Goal: Transaction & Acquisition: Purchase product/service

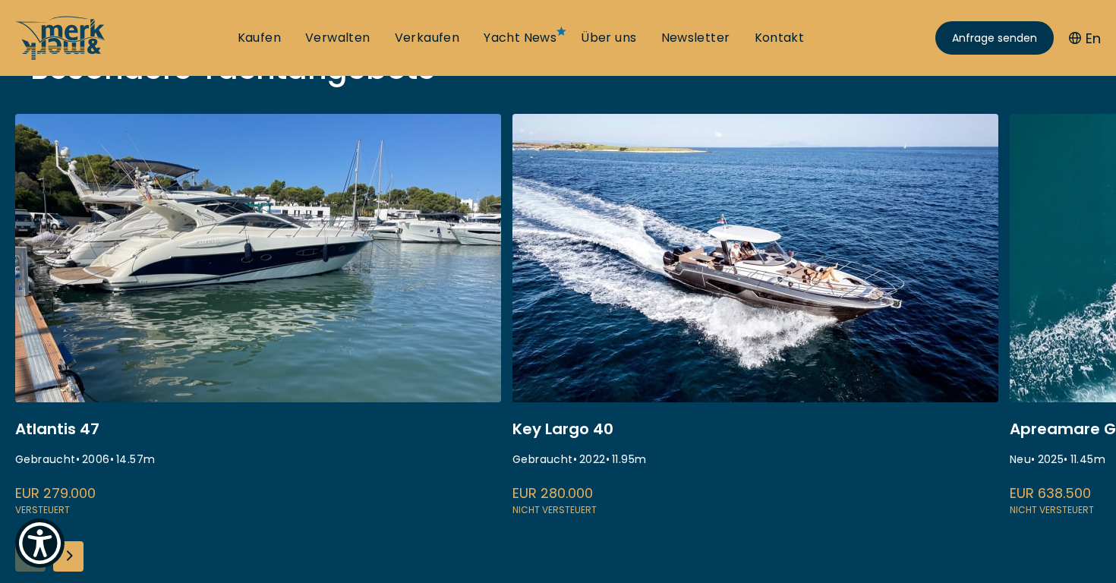
scroll to position [574, 0]
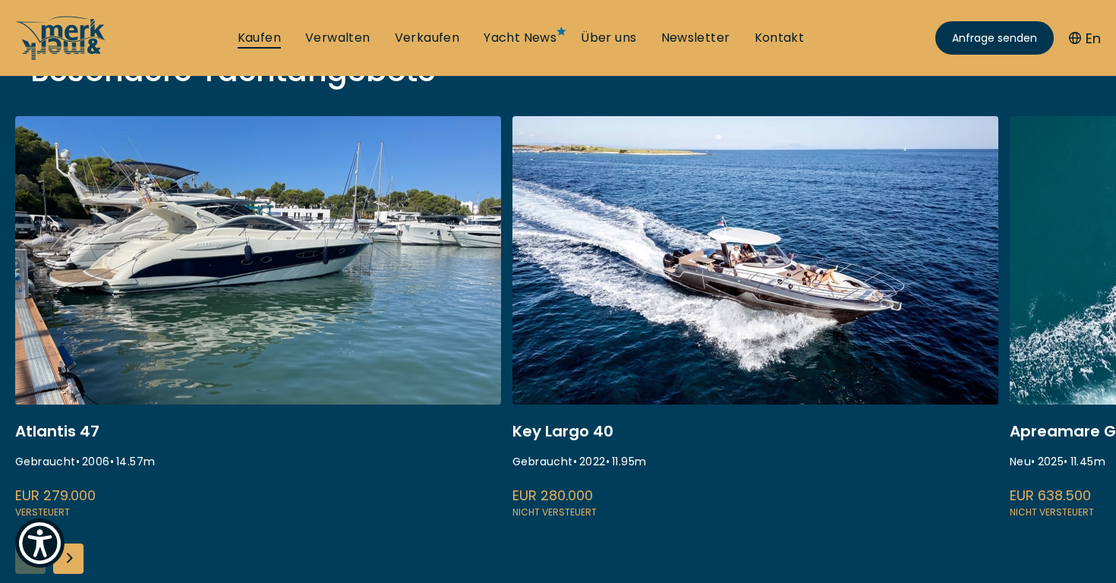
click at [272, 40] on link "Kaufen" at bounding box center [259, 38] width 43 height 17
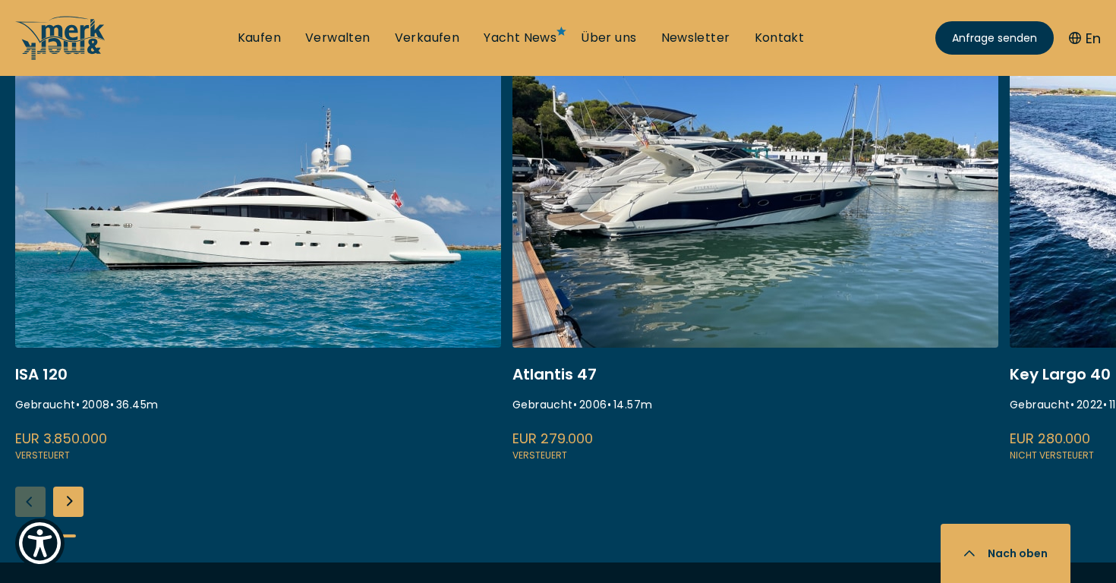
scroll to position [644, 0]
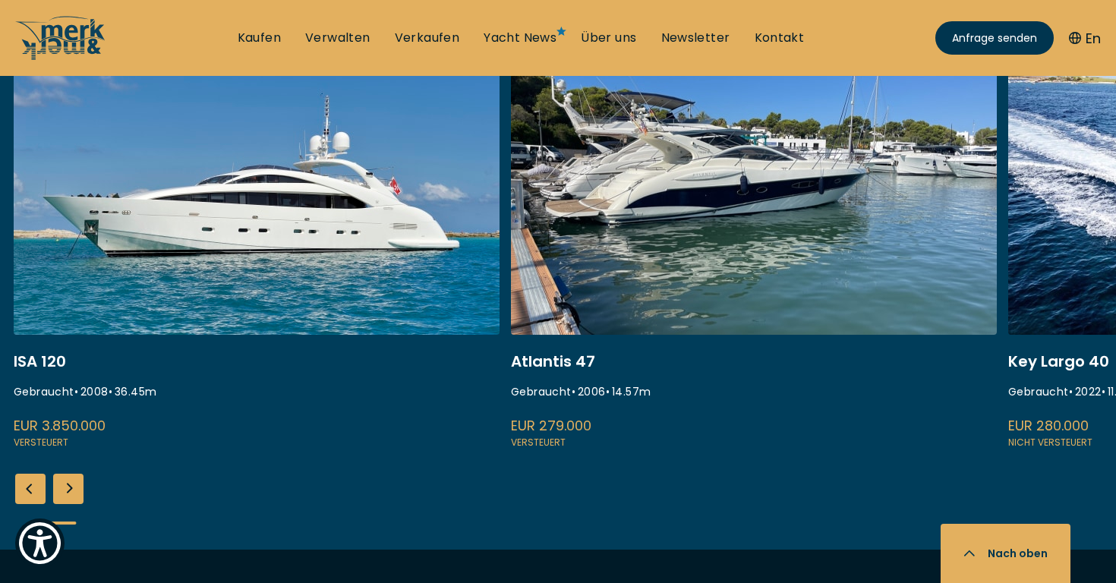
click at [65, 487] on div "Next slide" at bounding box center [68, 489] width 30 height 30
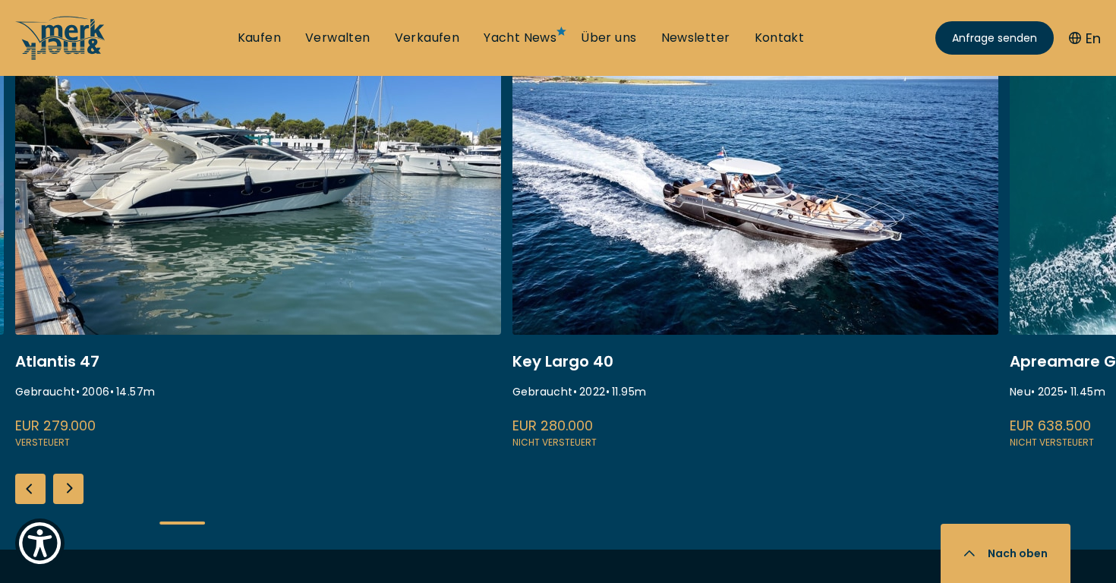
click at [65, 489] on div "Next slide" at bounding box center [68, 489] width 30 height 30
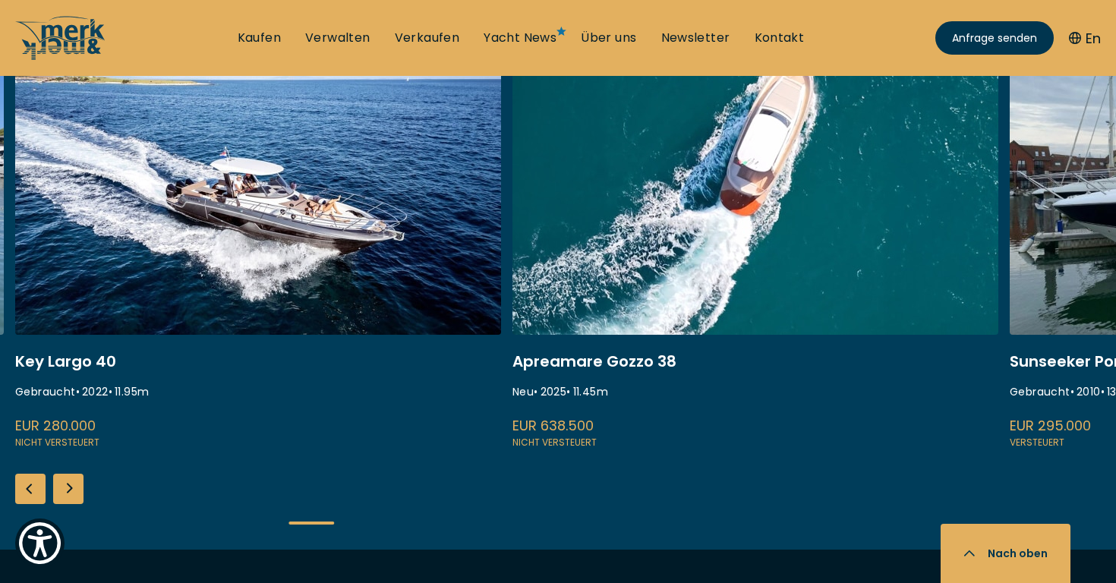
click at [65, 490] on div "Next slide" at bounding box center [68, 489] width 30 height 30
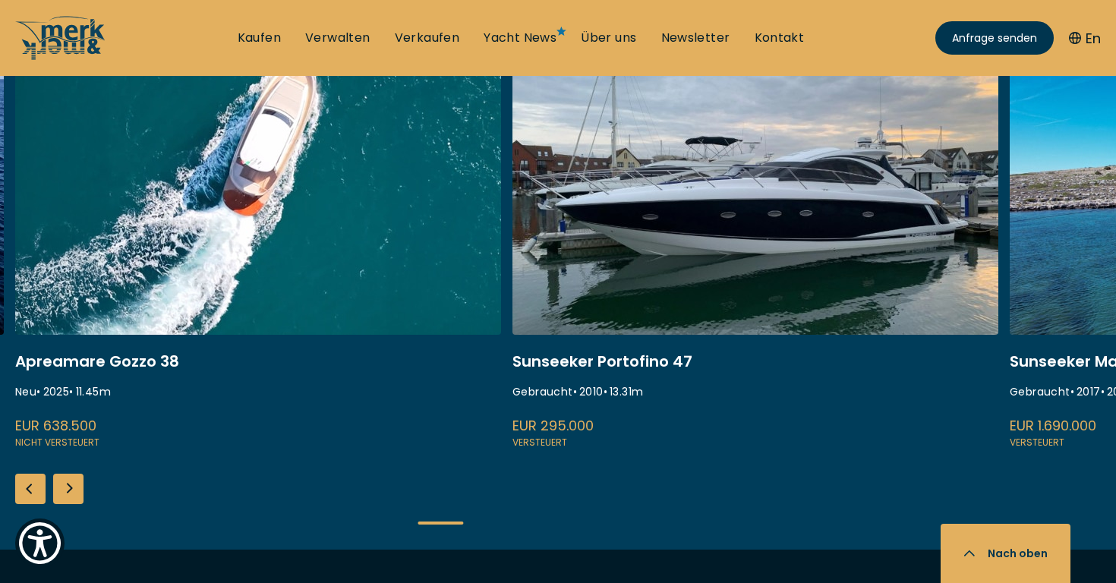
click at [65, 490] on div "Next slide" at bounding box center [68, 489] width 30 height 30
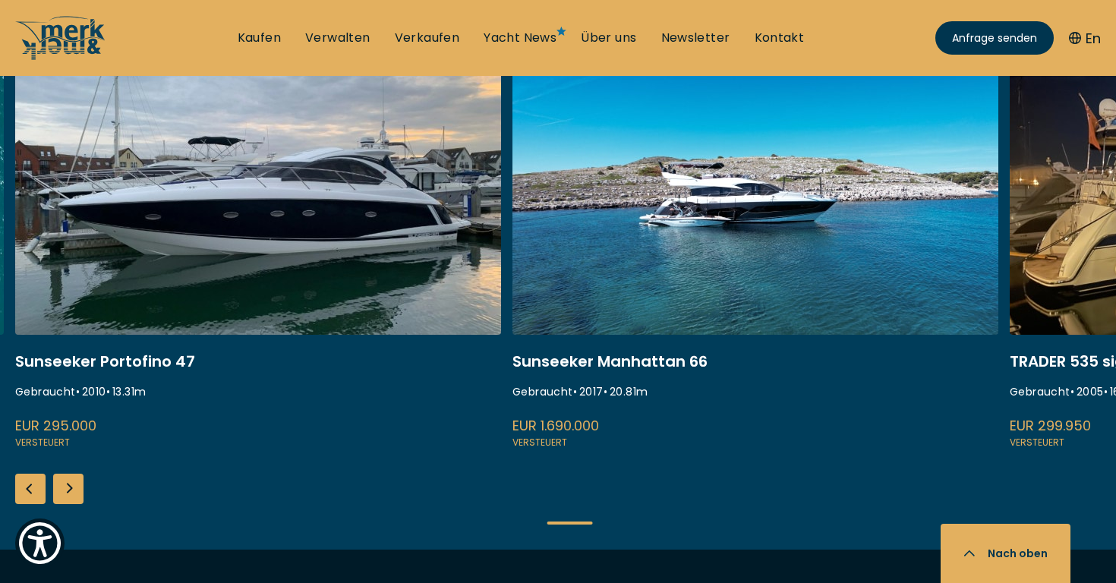
click at [65, 490] on div "Next slide" at bounding box center [68, 489] width 30 height 30
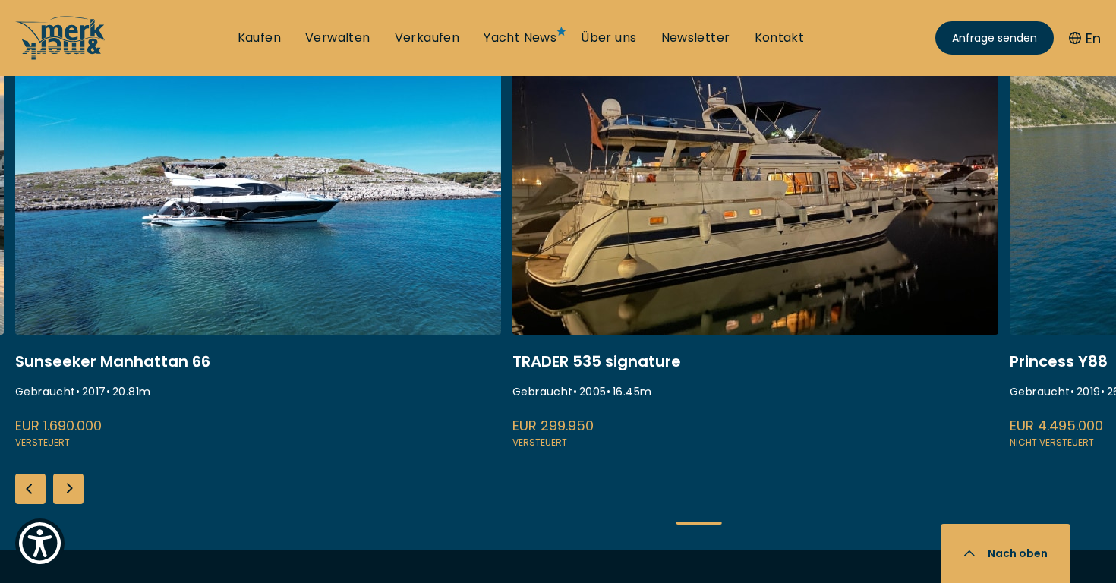
click at [65, 490] on div "Next slide" at bounding box center [68, 489] width 30 height 30
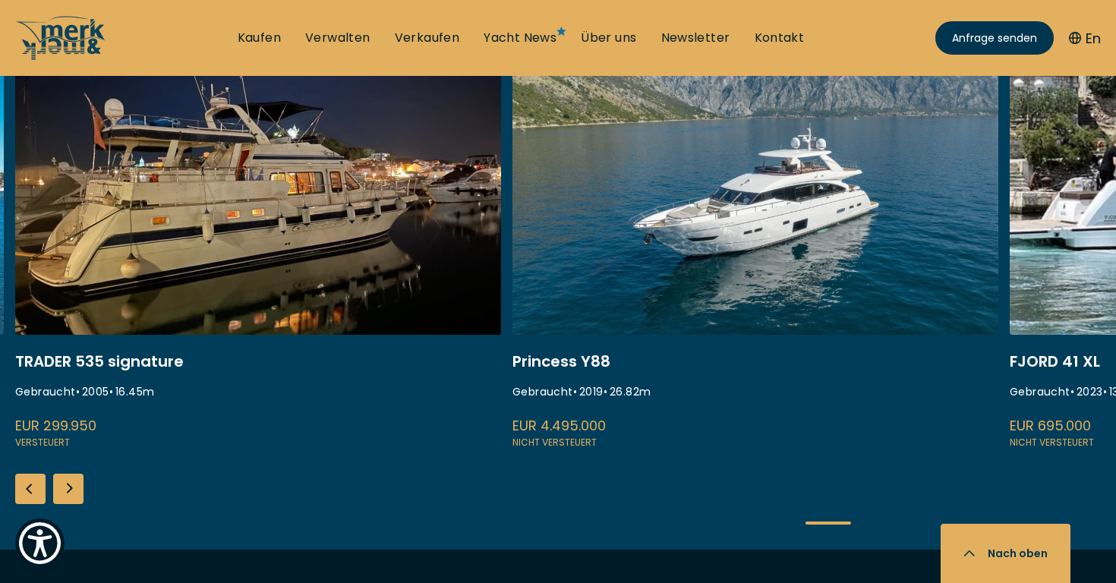
click at [65, 490] on div "Next slide" at bounding box center [68, 489] width 30 height 30
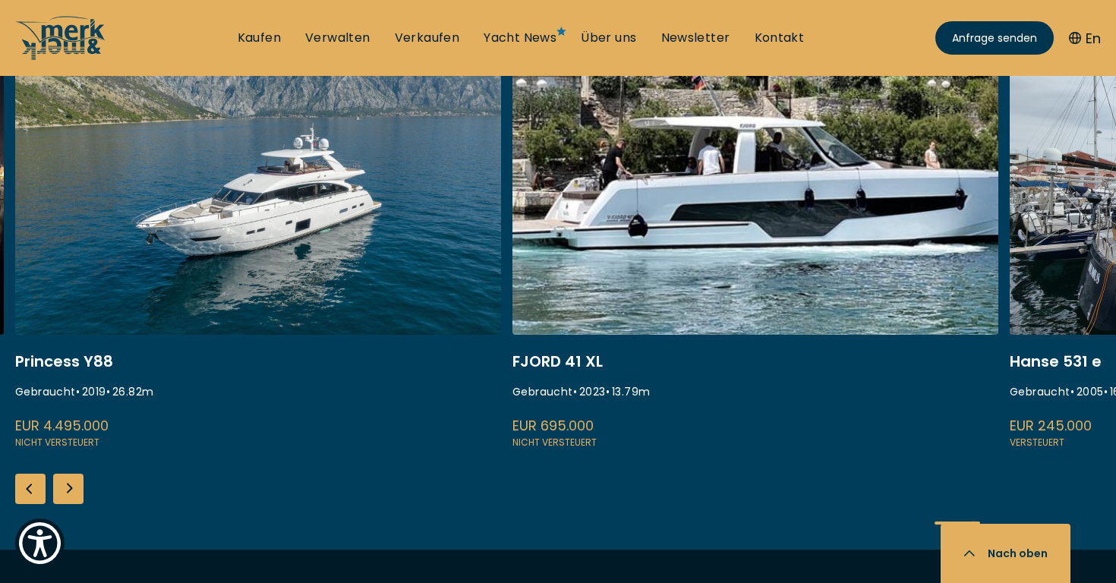
click at [65, 490] on div "Next slide" at bounding box center [68, 489] width 30 height 30
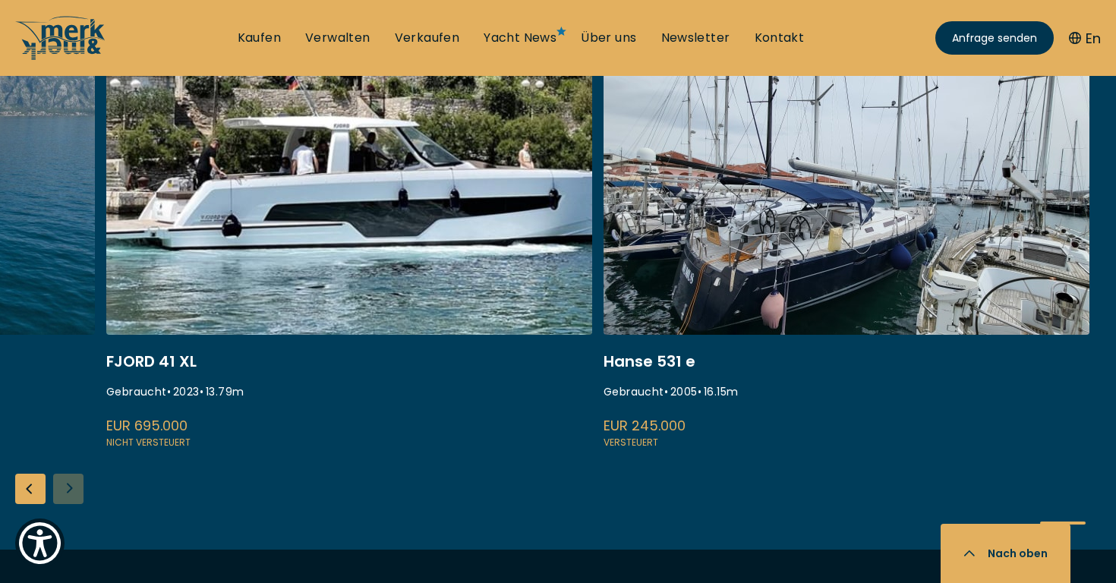
click at [65, 490] on div "ISA 120 Gebraucht • 2008 • 36.45 m EUR 3.850.000 Versteuert Atlantis 47 Gebrauc…" at bounding box center [558, 297] width 1116 height 503
click at [39, 493] on div "Previous slide" at bounding box center [30, 489] width 30 height 30
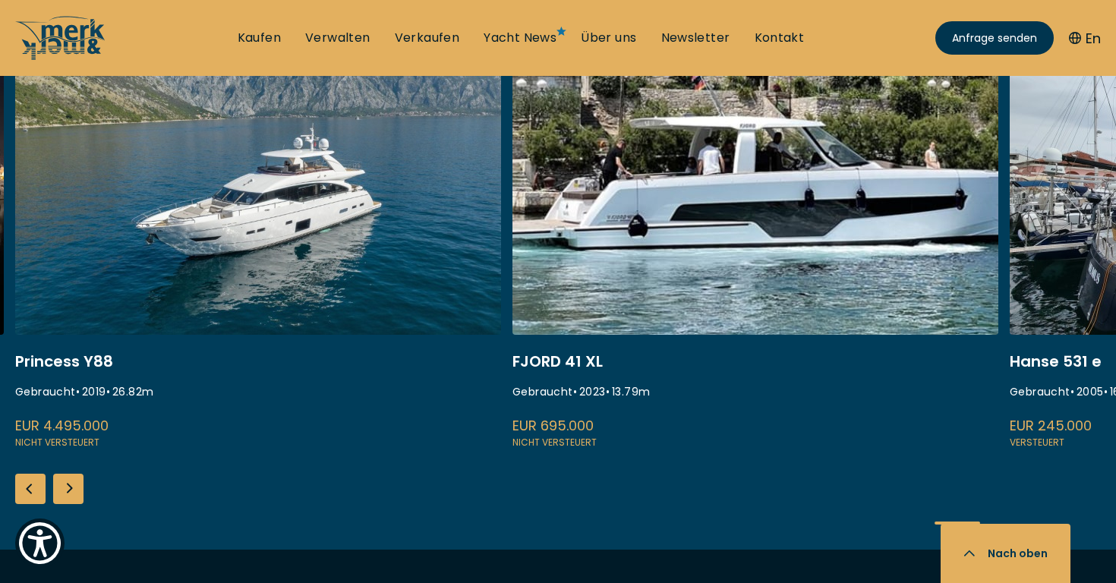
click at [39, 493] on div "Previous slide" at bounding box center [30, 489] width 30 height 30
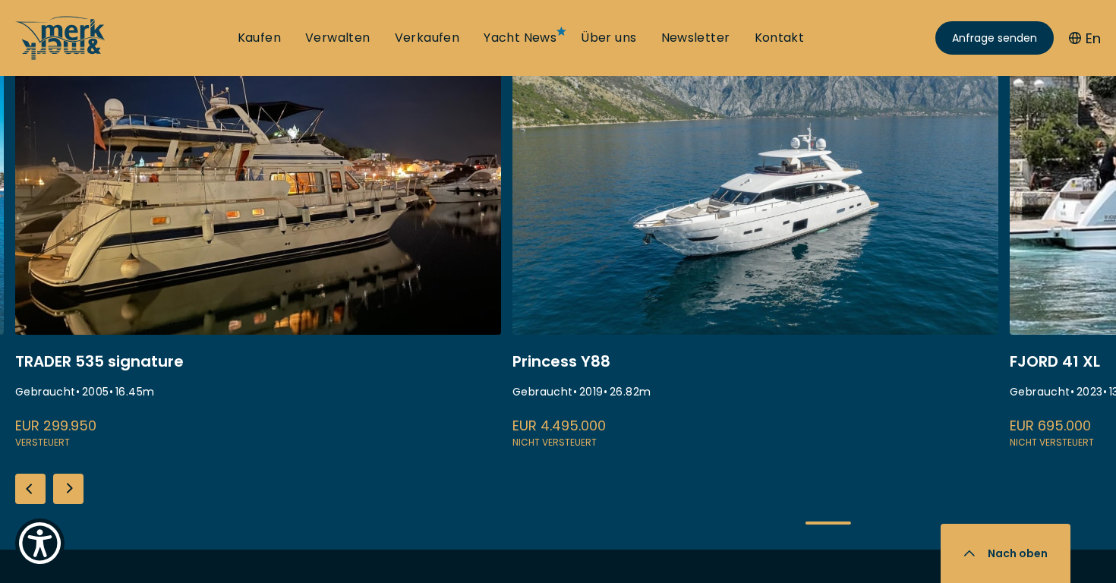
click at [39, 493] on div "Previous slide" at bounding box center [30, 489] width 30 height 30
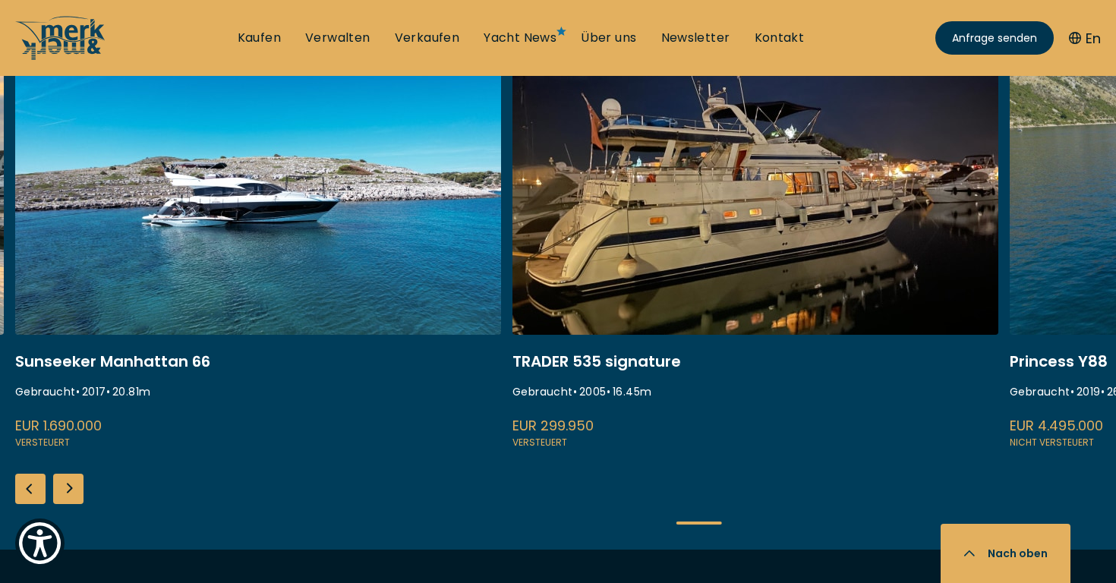
click at [39, 493] on div "Previous slide" at bounding box center [30, 489] width 30 height 30
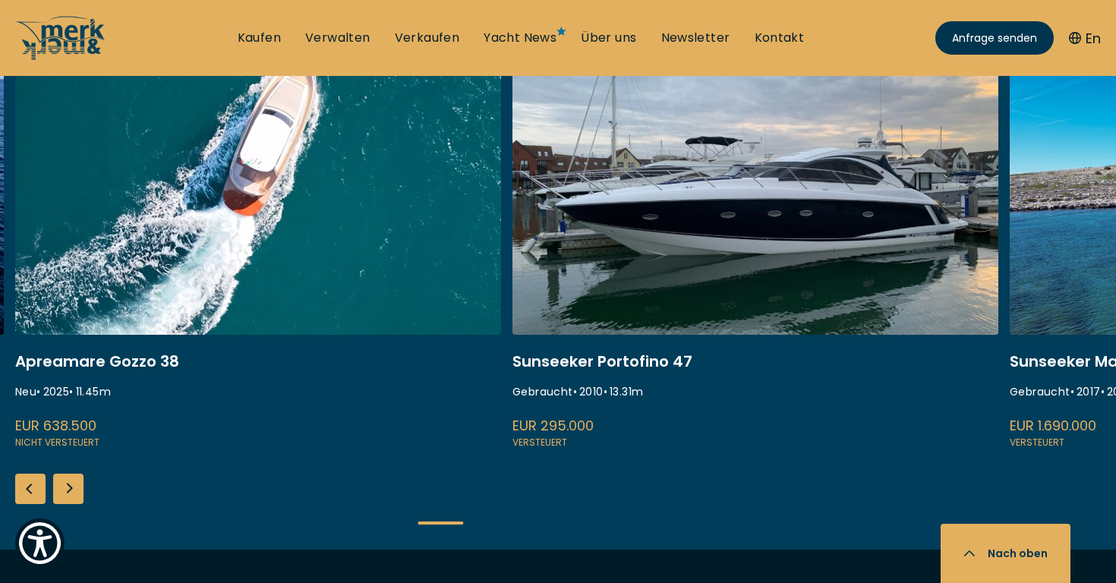
click at [39, 493] on div "Previous slide" at bounding box center [30, 489] width 30 height 30
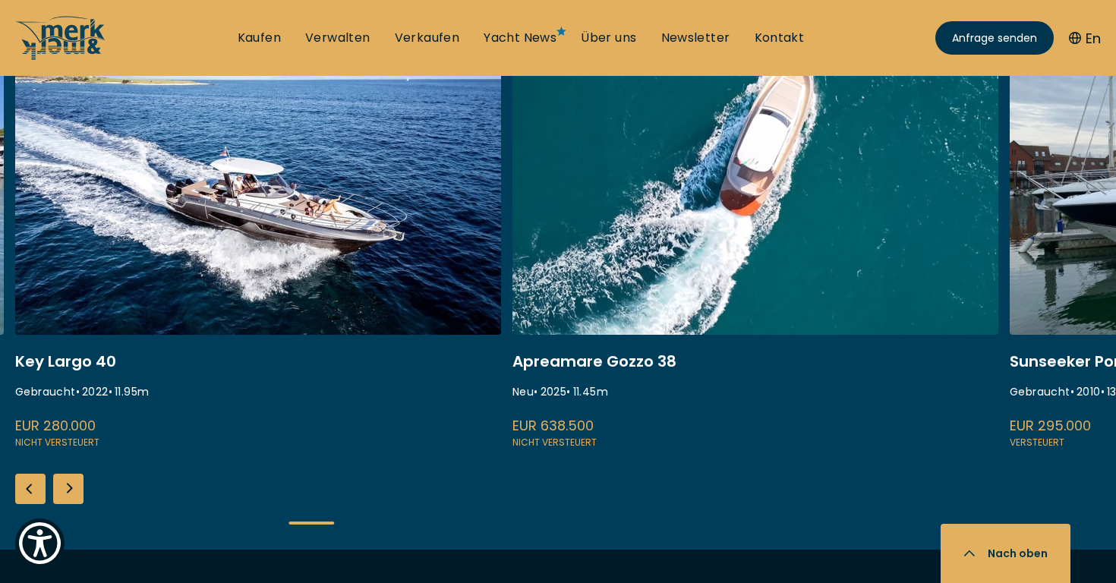
click at [39, 493] on div "Previous slide" at bounding box center [30, 489] width 30 height 30
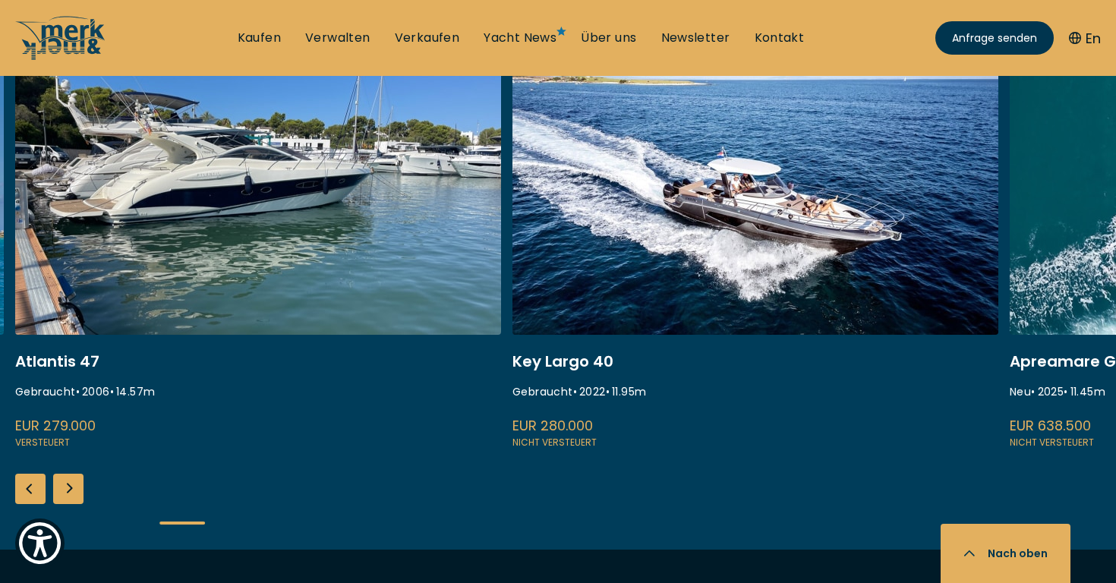
click at [39, 494] on div "Previous slide" at bounding box center [30, 489] width 30 height 30
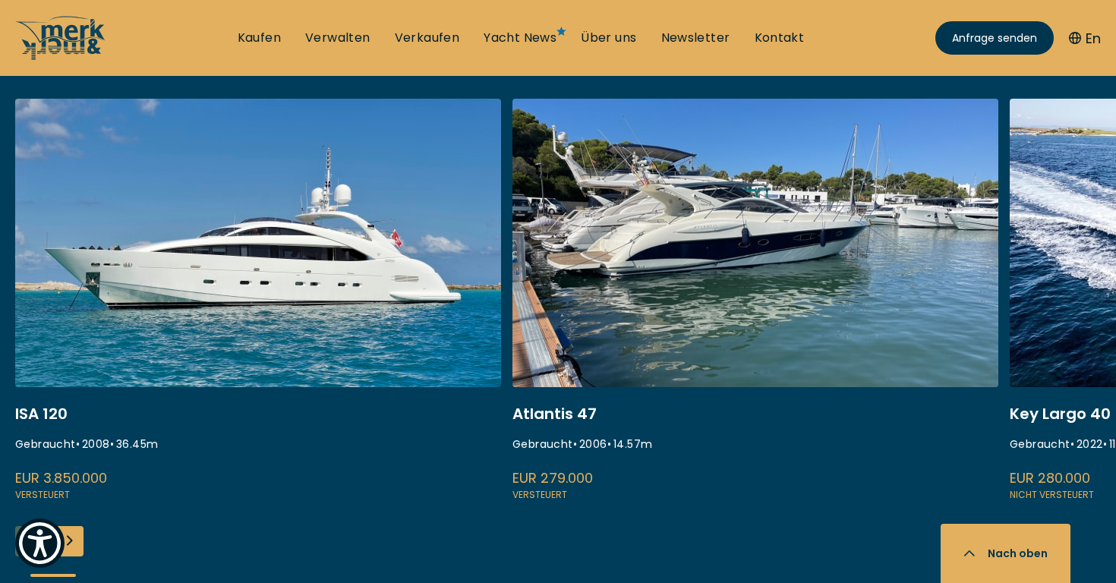
scroll to position [587, 0]
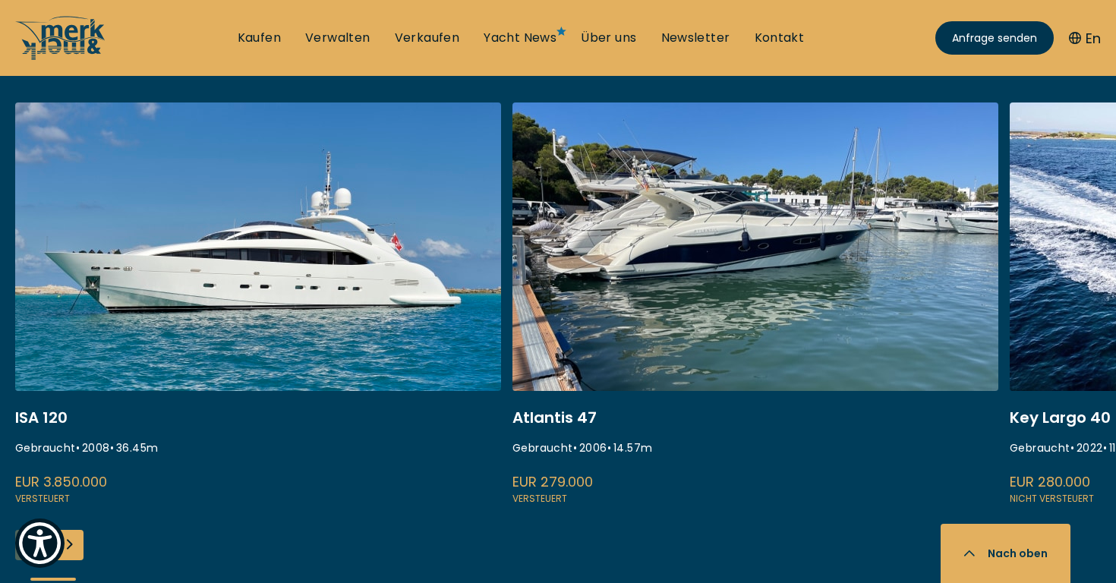
click at [238, 304] on link at bounding box center [258, 304] width 486 height 405
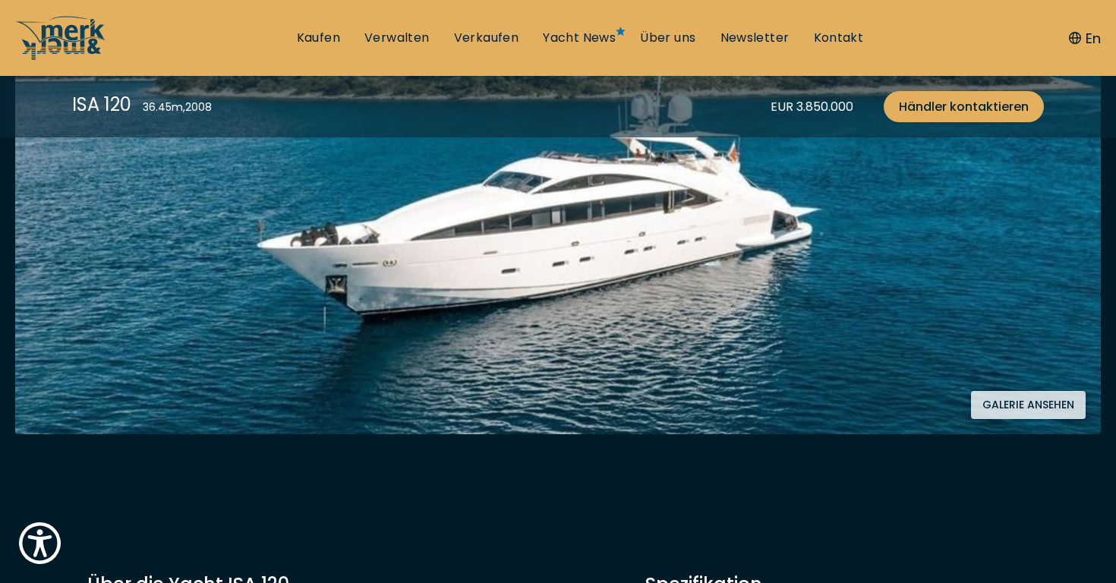
scroll to position [355, 0]
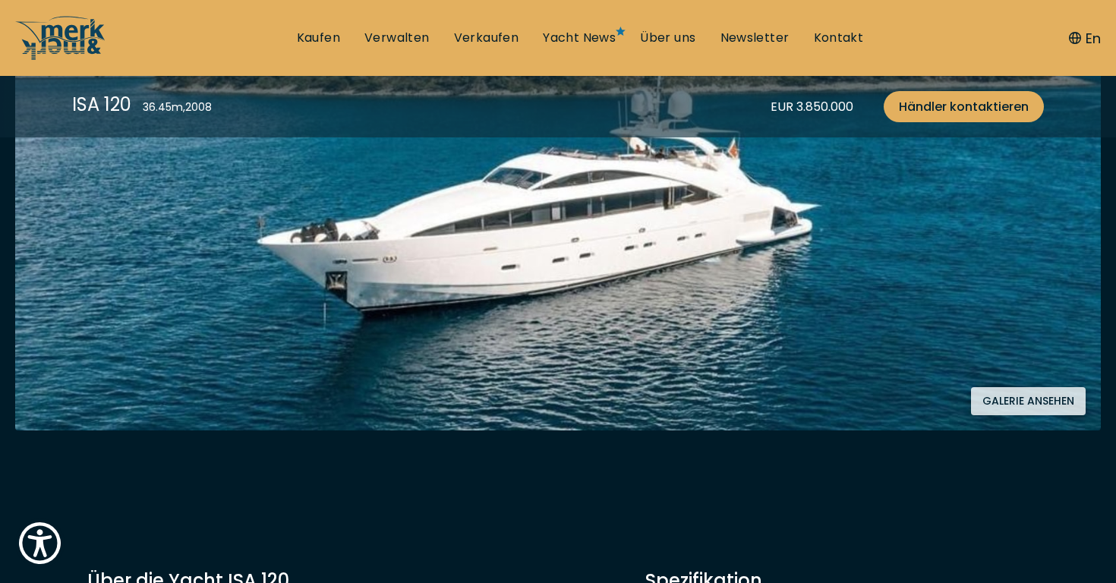
click at [992, 391] on button "Galerie ansehen" at bounding box center [1028, 401] width 115 height 28
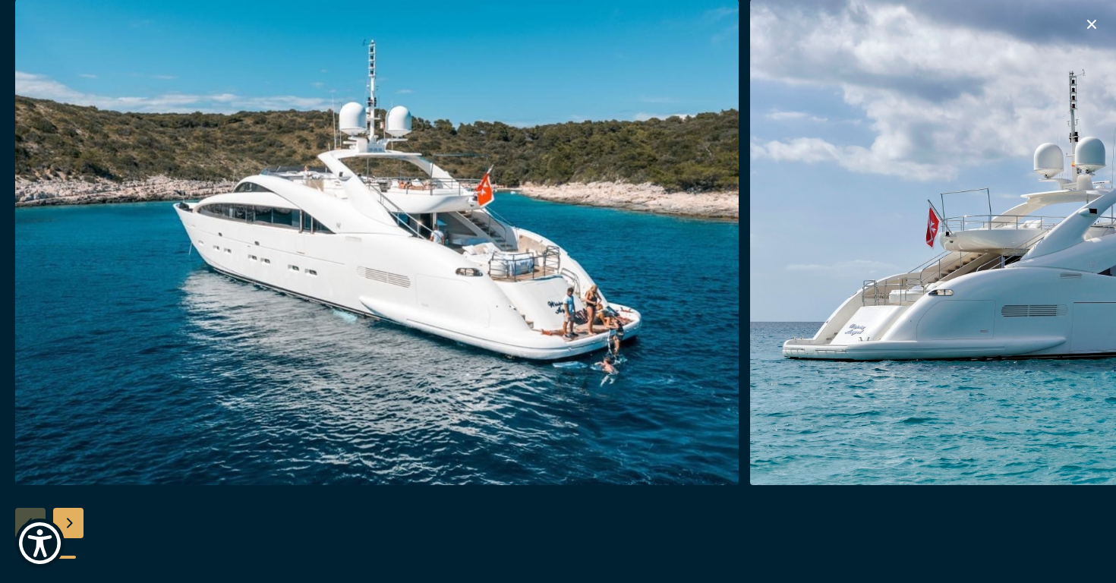
click at [80, 515] on div "Next slide" at bounding box center [68, 523] width 30 height 30
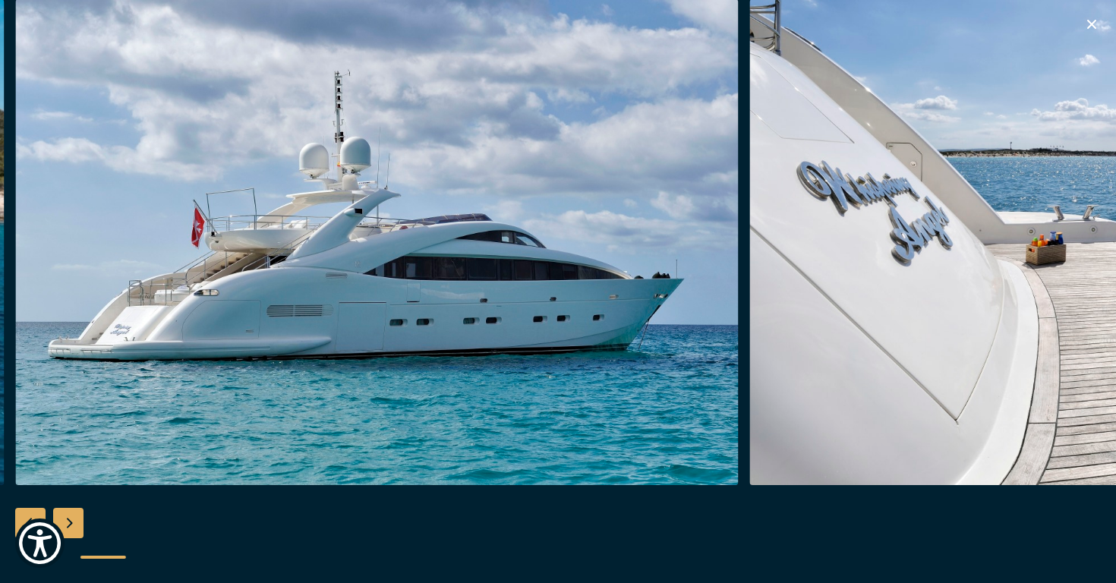
click at [80, 516] on div "Next slide" at bounding box center [68, 523] width 30 height 30
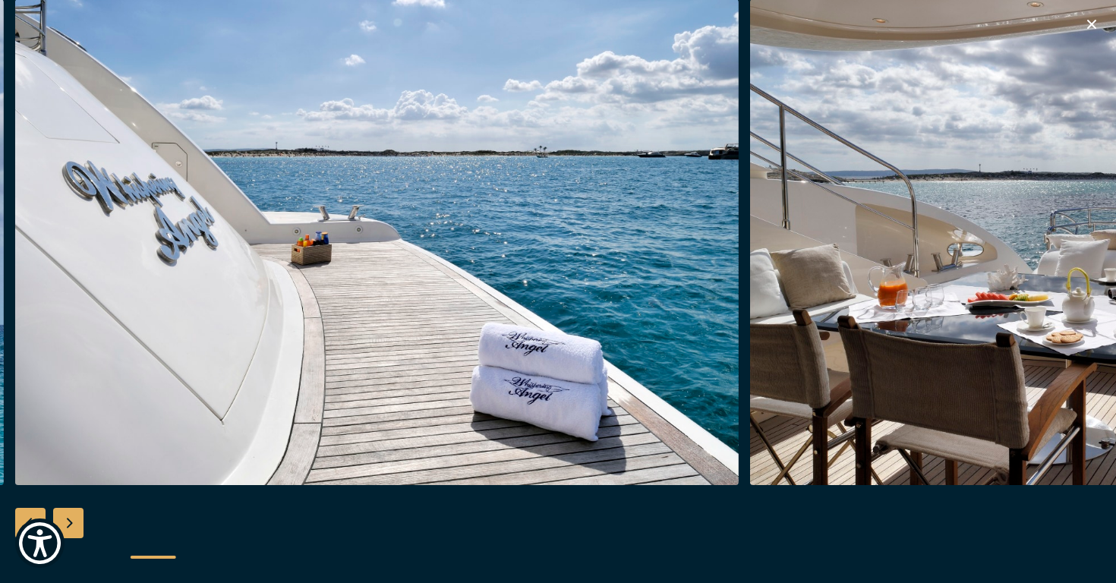
click at [80, 516] on div "Next slide" at bounding box center [68, 523] width 30 height 30
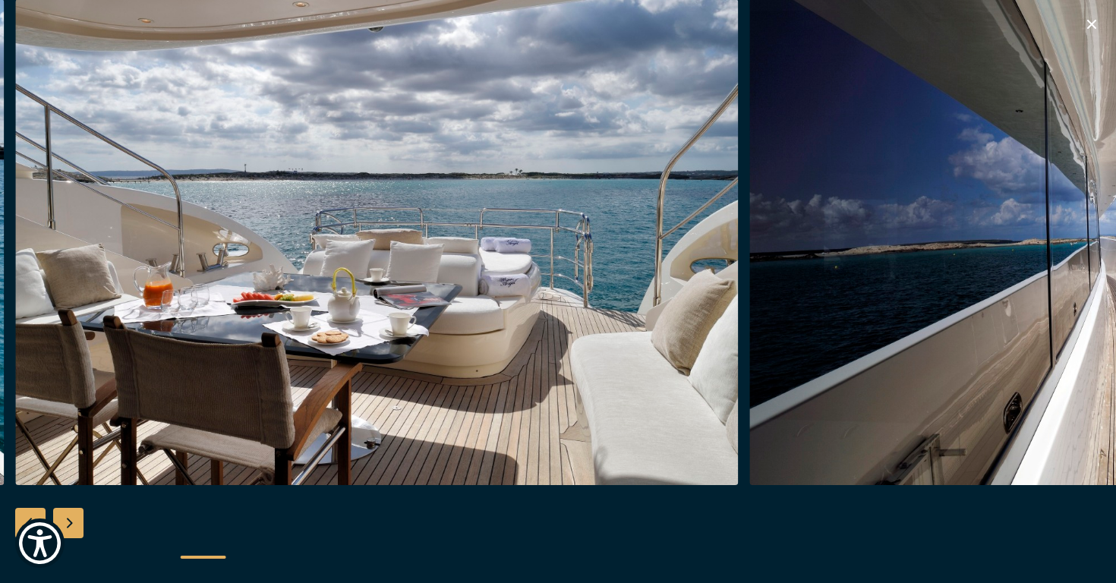
click at [80, 516] on div "Next slide" at bounding box center [68, 523] width 30 height 30
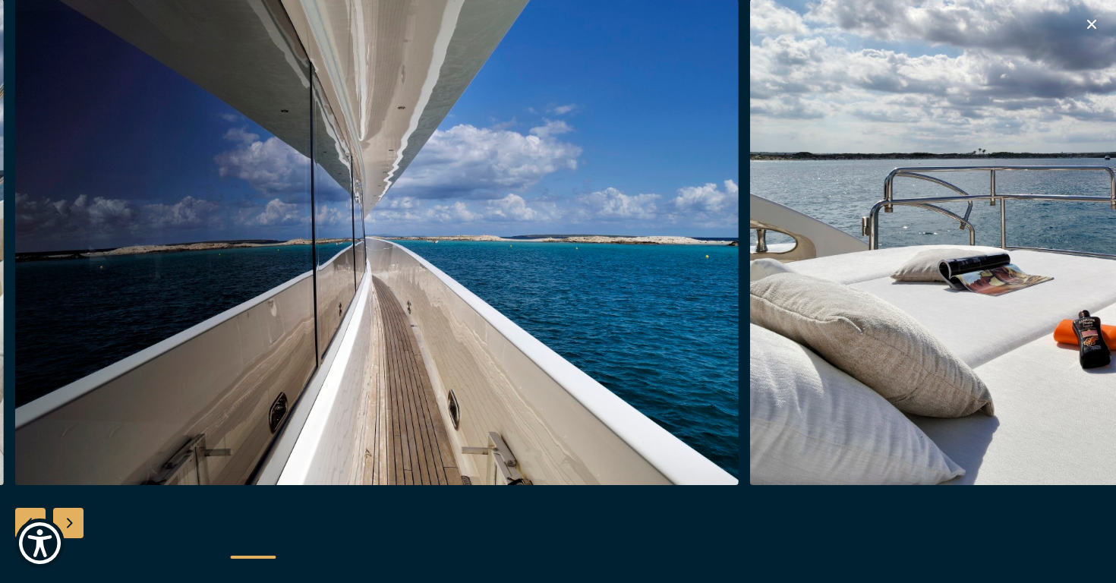
click at [80, 517] on div "Next slide" at bounding box center [68, 523] width 30 height 30
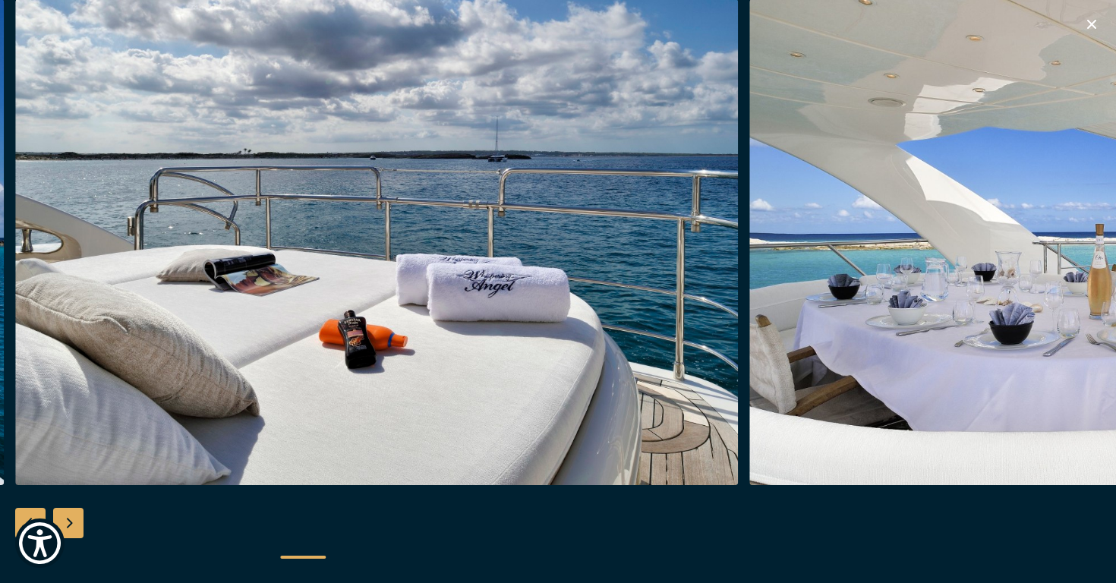
click at [80, 517] on div "Next slide" at bounding box center [68, 523] width 30 height 30
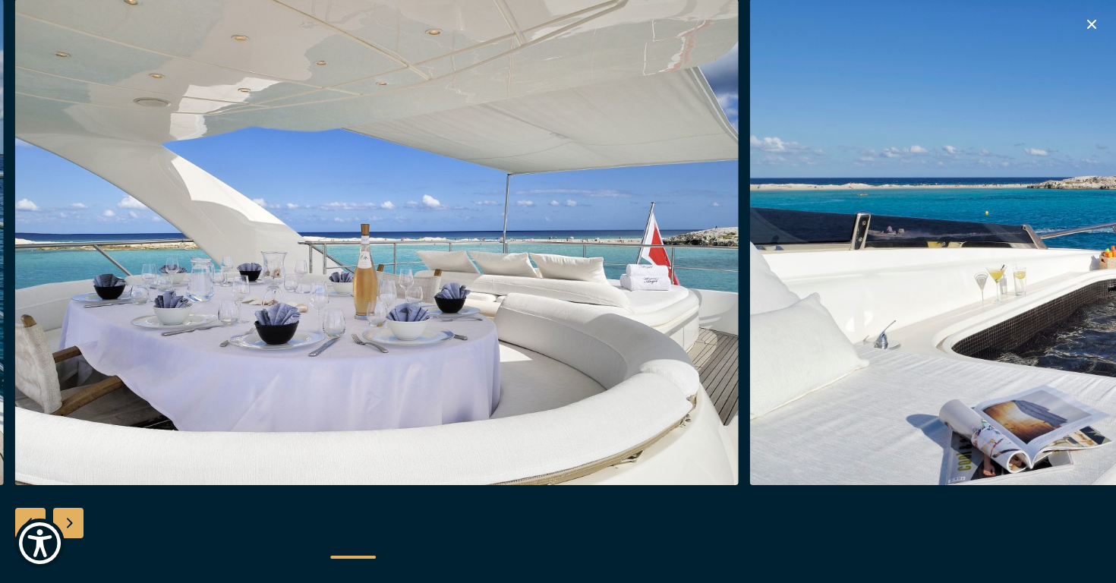
click at [80, 517] on div "Next slide" at bounding box center [68, 523] width 30 height 30
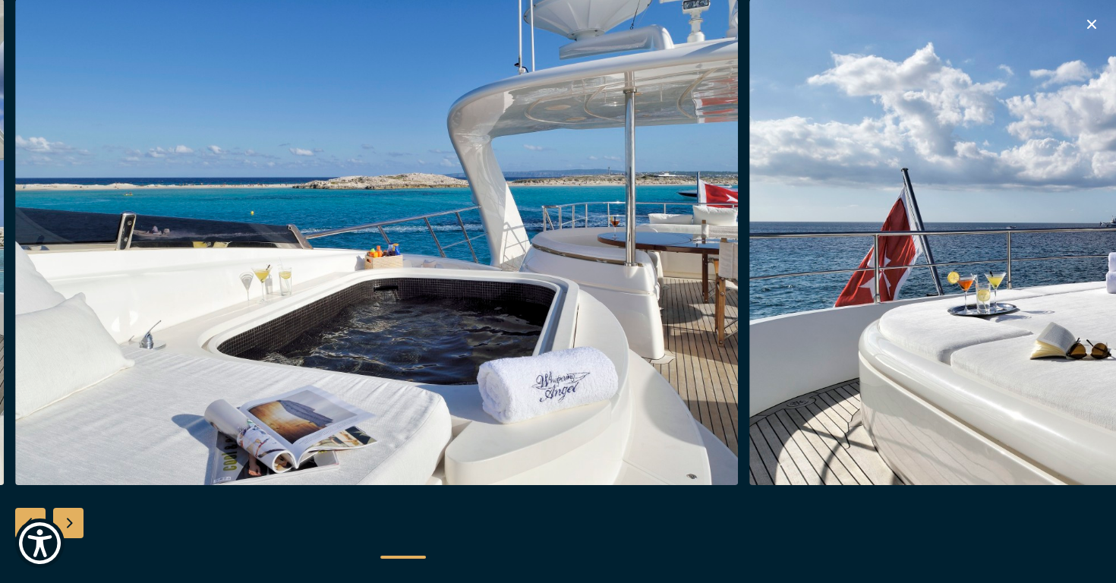
click at [80, 518] on div "Next slide" at bounding box center [68, 523] width 30 height 30
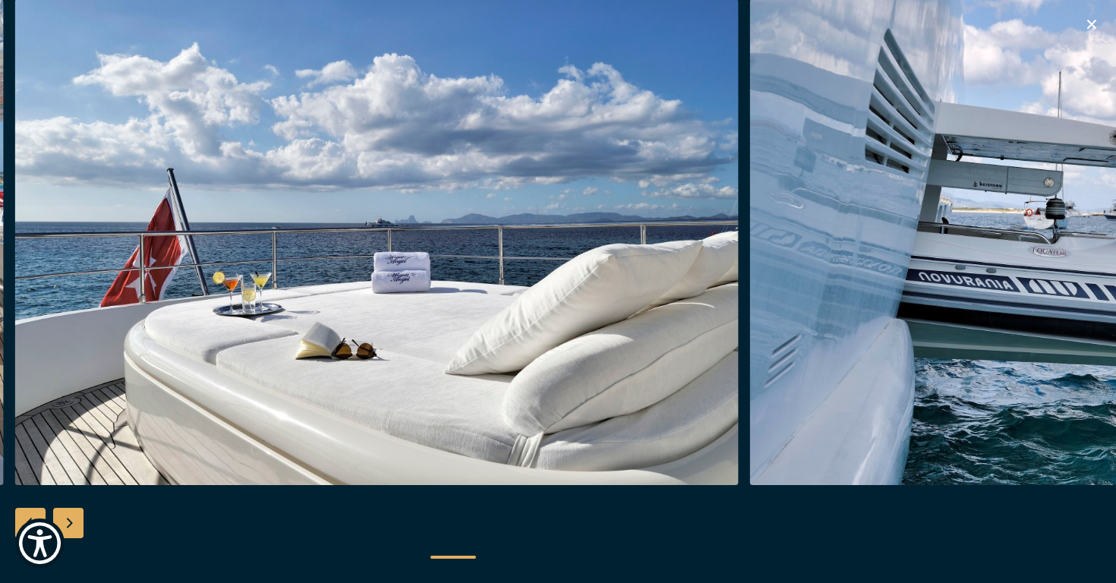
click at [80, 518] on div "Next slide" at bounding box center [68, 523] width 30 height 30
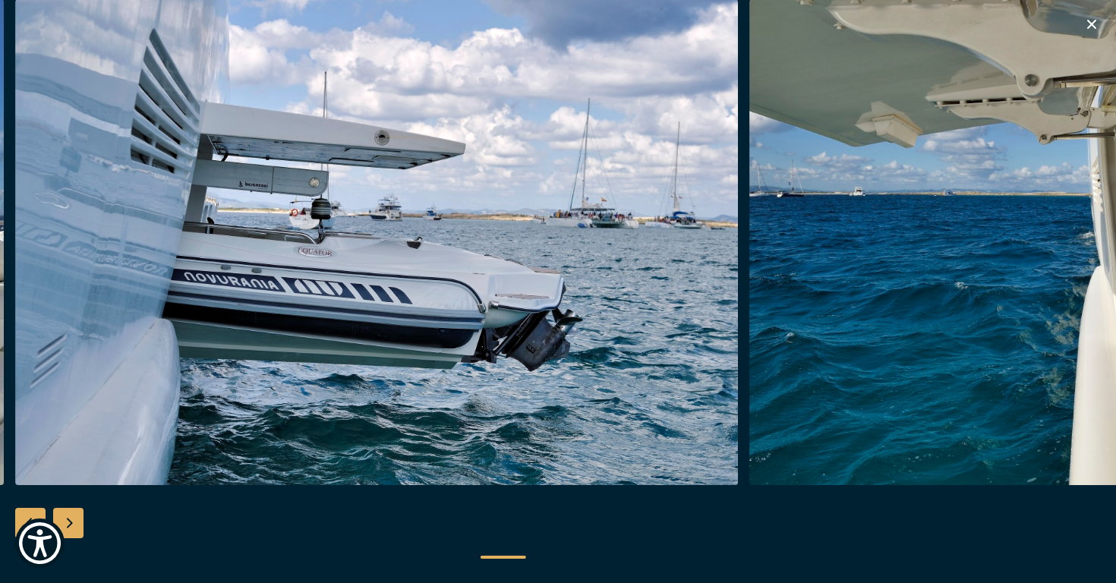
click at [80, 518] on div "Next slide" at bounding box center [68, 523] width 30 height 30
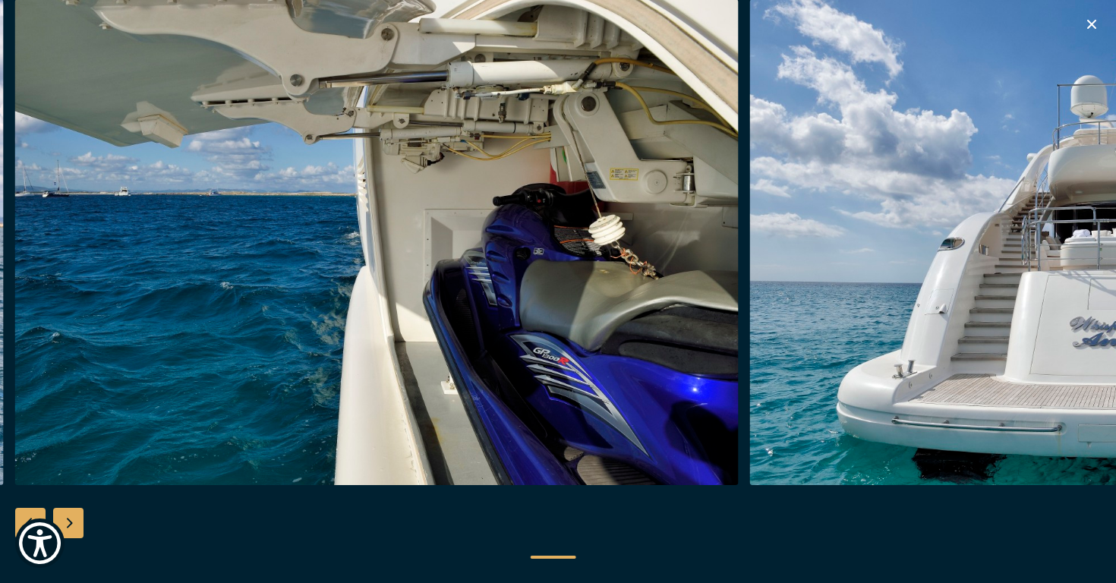
click at [74, 519] on div "Next slide" at bounding box center [68, 523] width 30 height 30
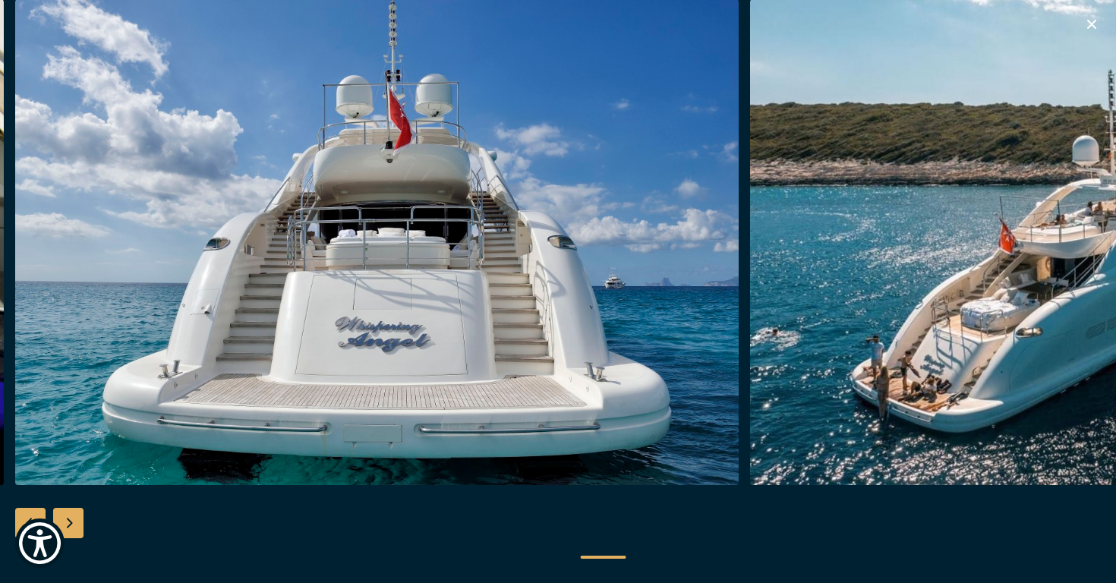
click at [74, 519] on div "Next slide" at bounding box center [68, 523] width 30 height 30
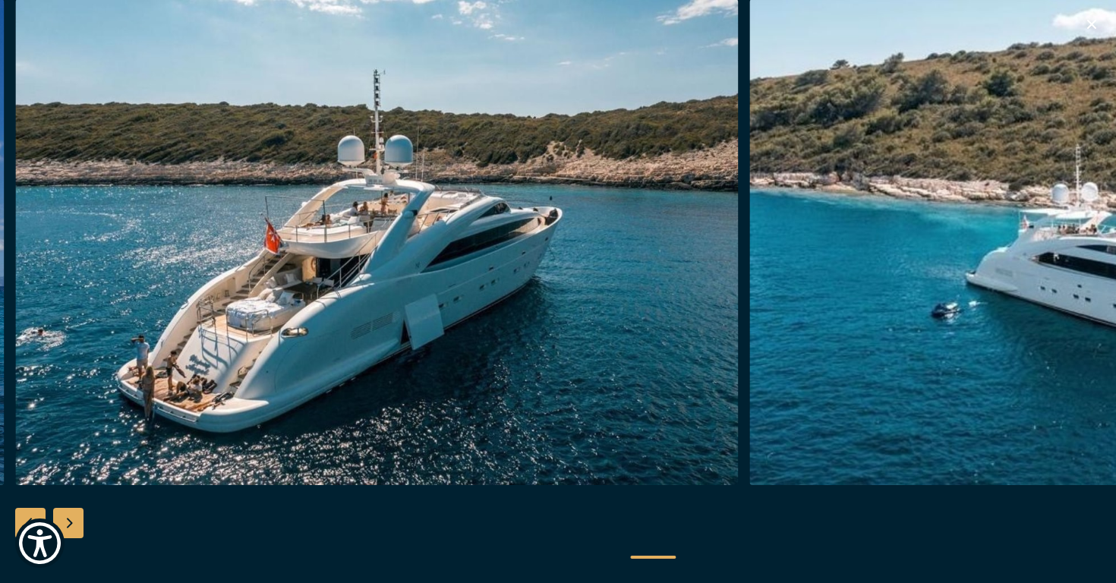
click at [74, 520] on div "Next slide" at bounding box center [68, 523] width 30 height 30
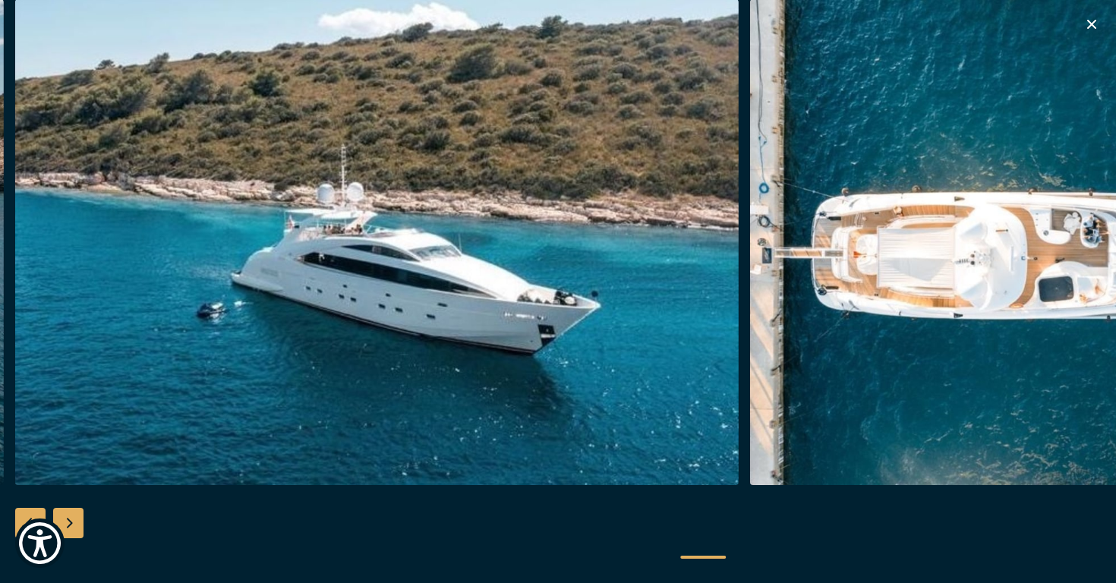
click at [74, 520] on div "Next slide" at bounding box center [68, 523] width 30 height 30
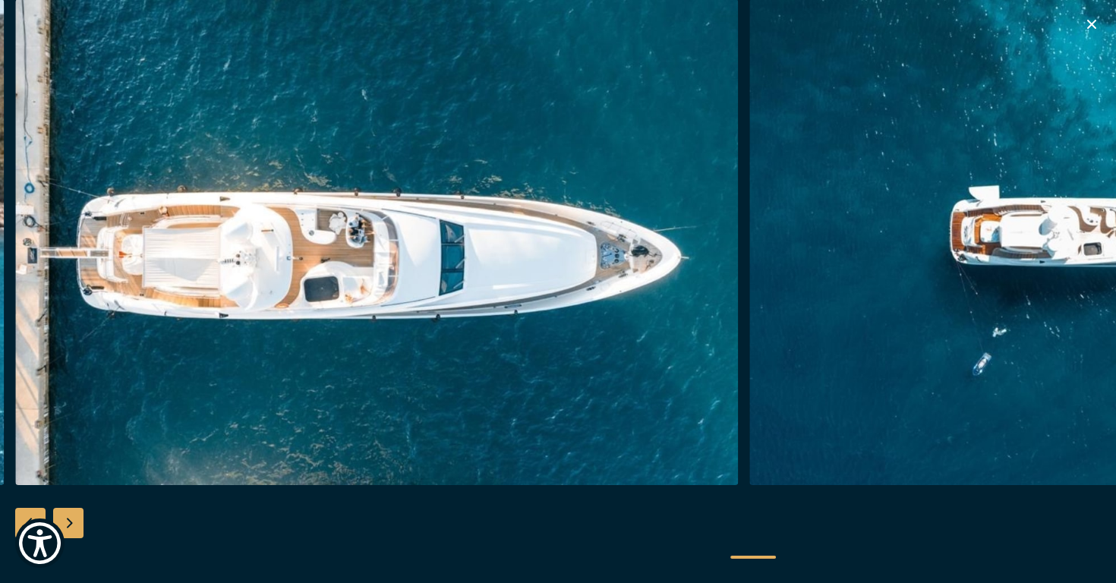
click at [74, 520] on div "Next slide" at bounding box center [68, 523] width 30 height 30
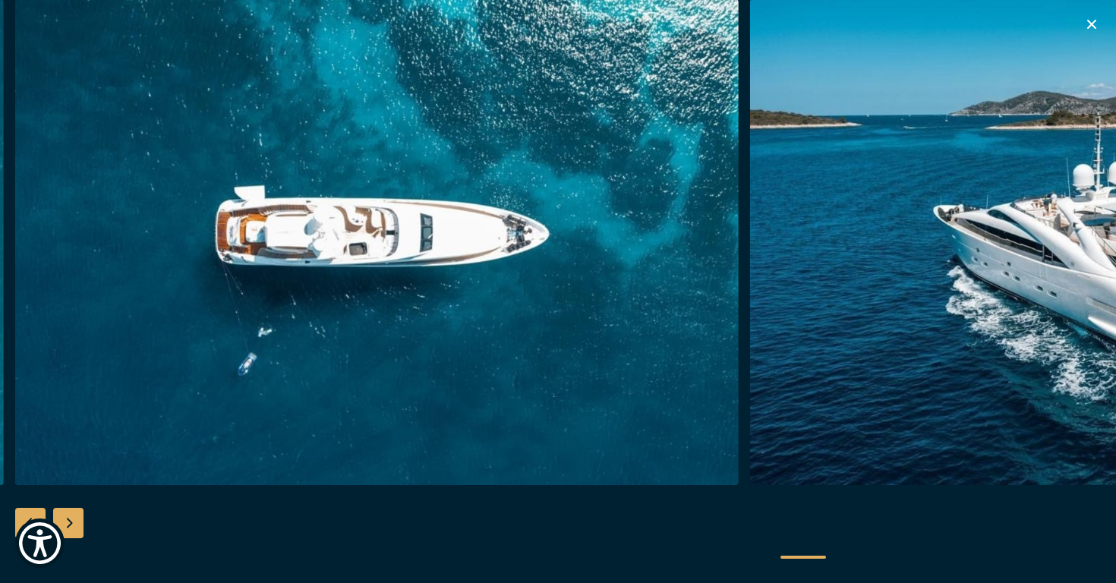
click at [74, 521] on div "Next slide" at bounding box center [68, 523] width 30 height 30
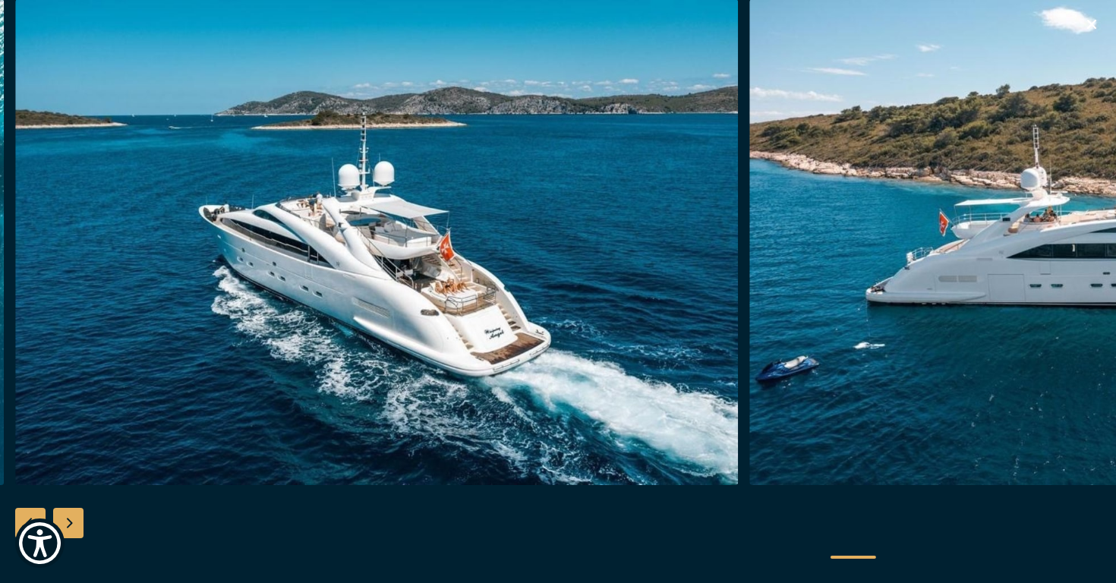
click at [75, 521] on div "Next slide" at bounding box center [68, 523] width 30 height 30
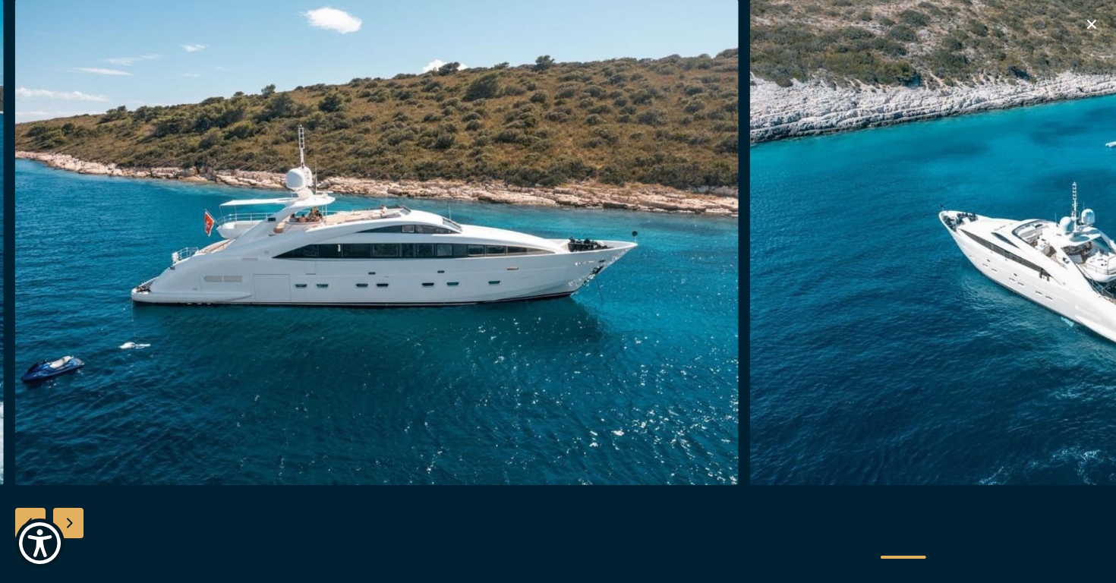
click at [74, 522] on div "Next slide" at bounding box center [68, 523] width 30 height 30
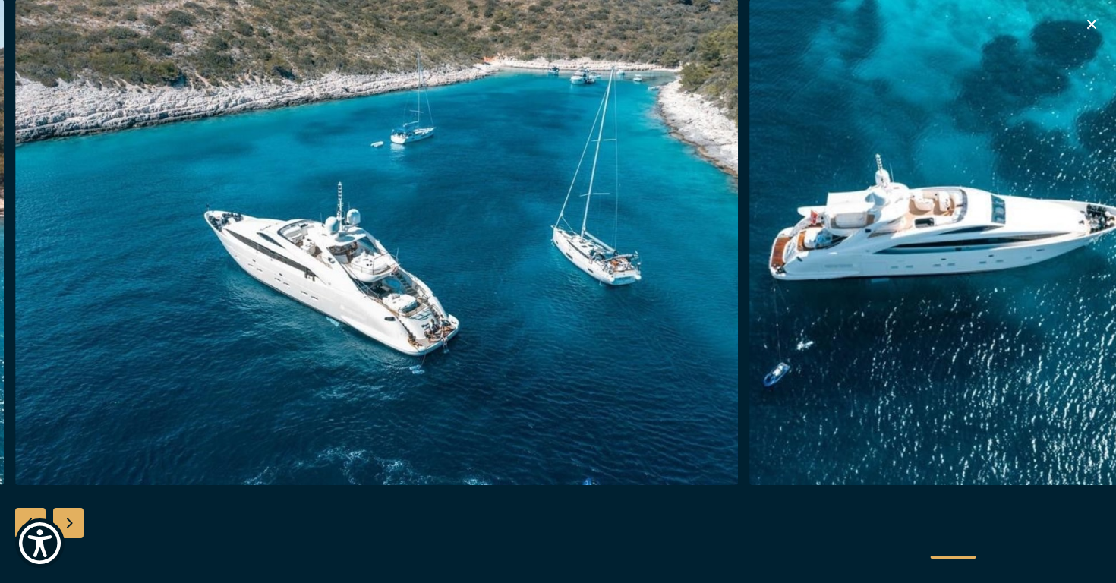
click at [74, 522] on div "Next slide" at bounding box center [68, 523] width 30 height 30
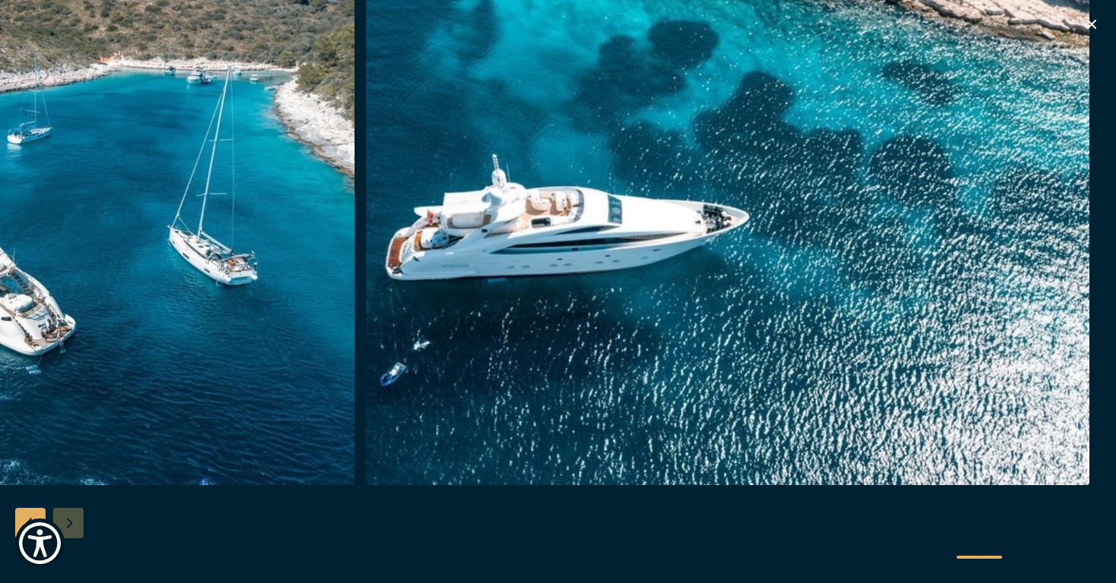
click at [74, 522] on div at bounding box center [558, 291] width 1116 height 584
click at [1094, 23] on icon "button" at bounding box center [1091, 24] width 18 height 18
